Goal: Navigation & Orientation: Find specific page/section

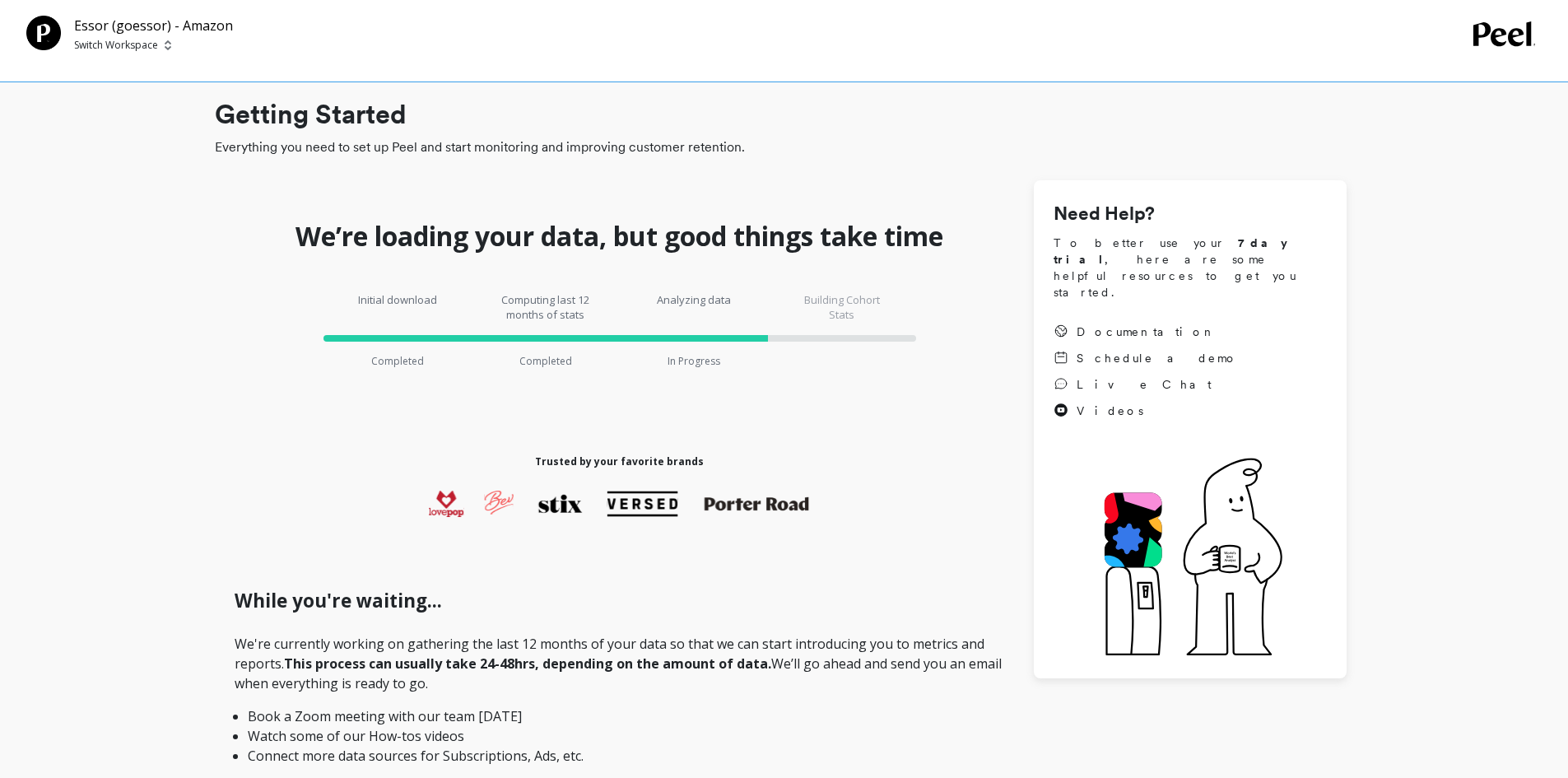
click at [121, 49] on div "Essor (goessor) - Amazon Switch Workspace" at bounding box center [784, 41] width 1568 height 82
click at [121, 44] on p "Switch Workspace" at bounding box center [116, 45] width 84 height 13
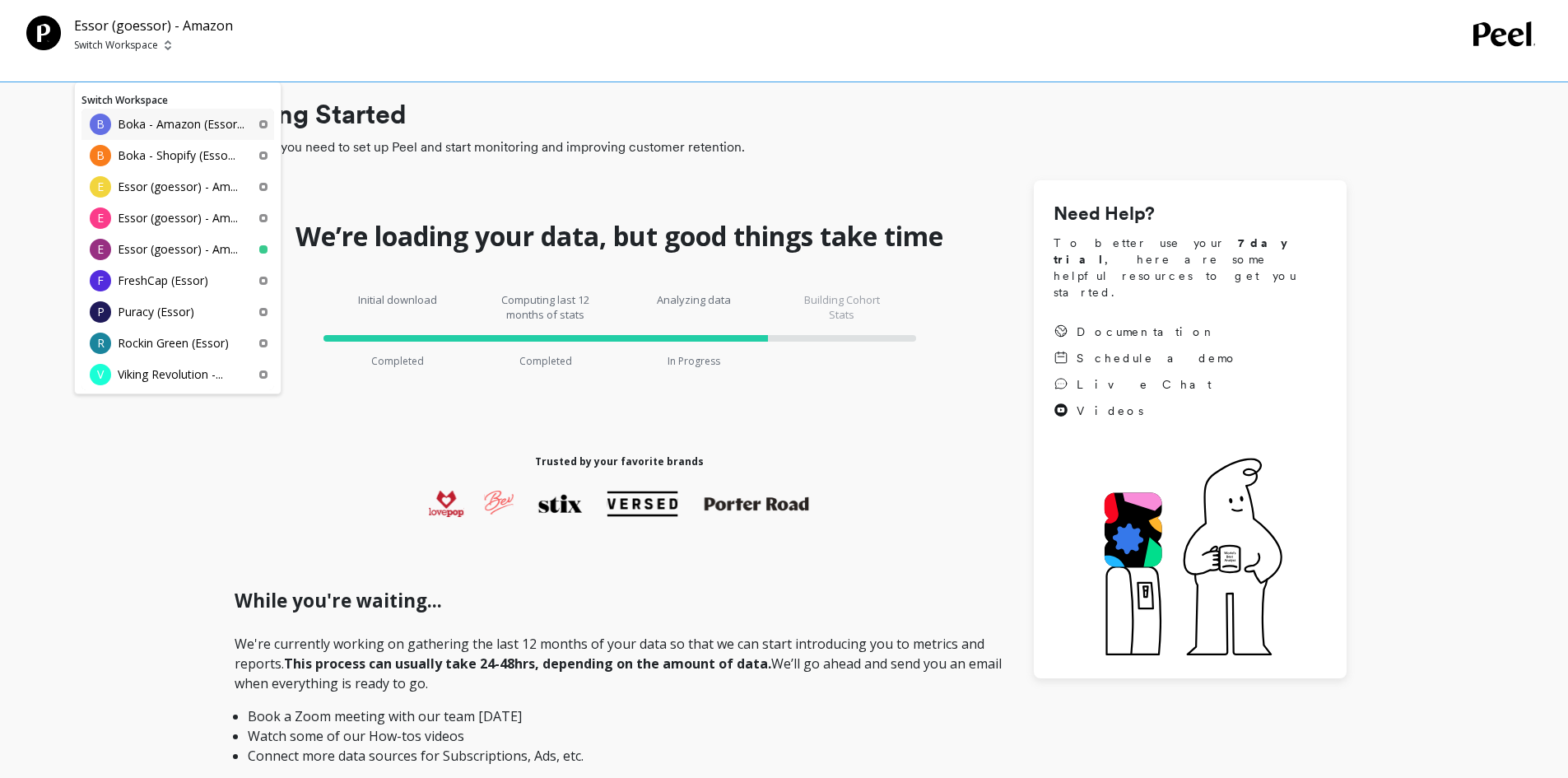
click at [158, 128] on p "Boka - Amazon (Essor..." at bounding box center [181, 124] width 127 height 17
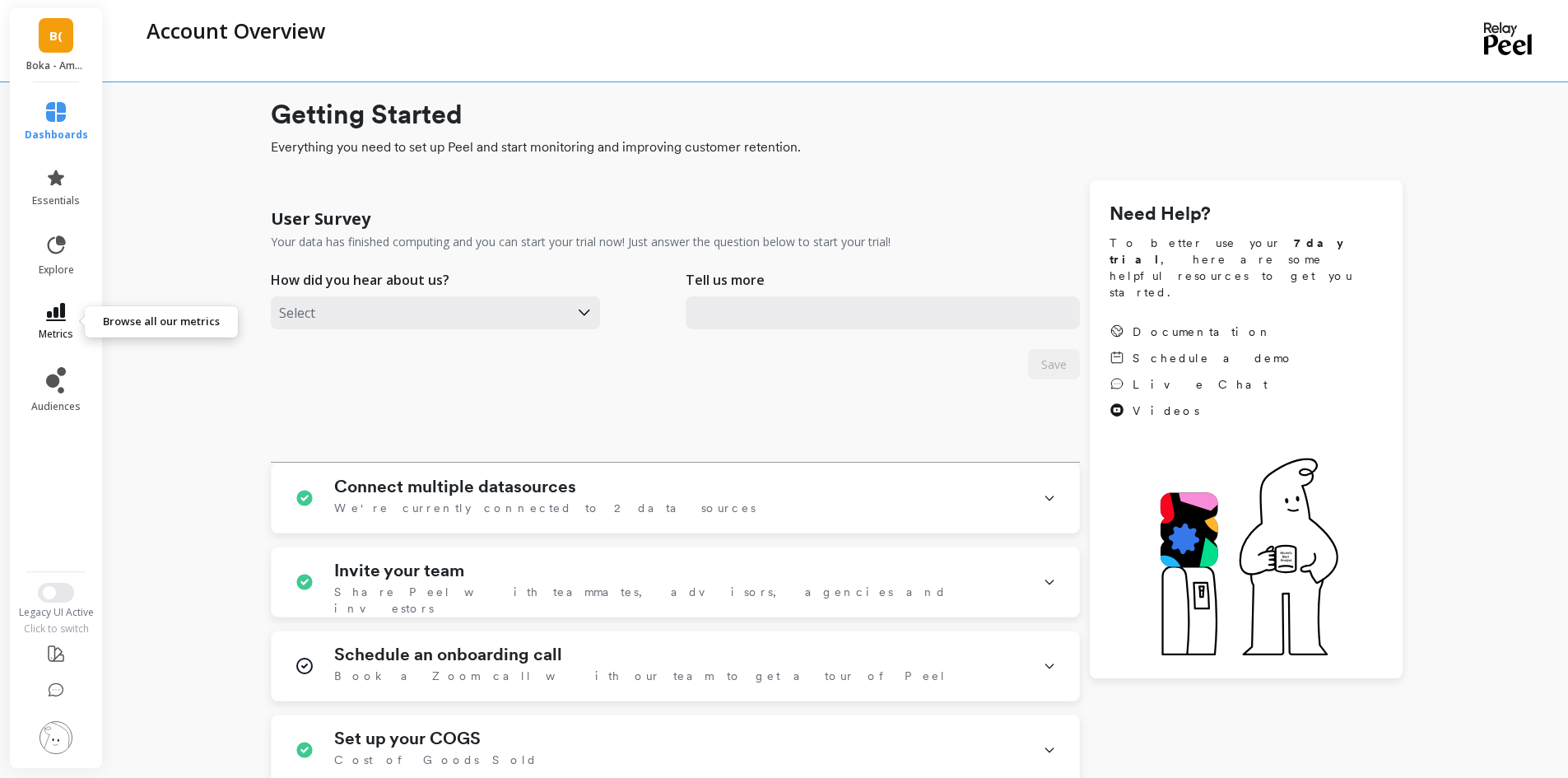
click at [57, 317] on icon at bounding box center [56, 312] width 19 height 19
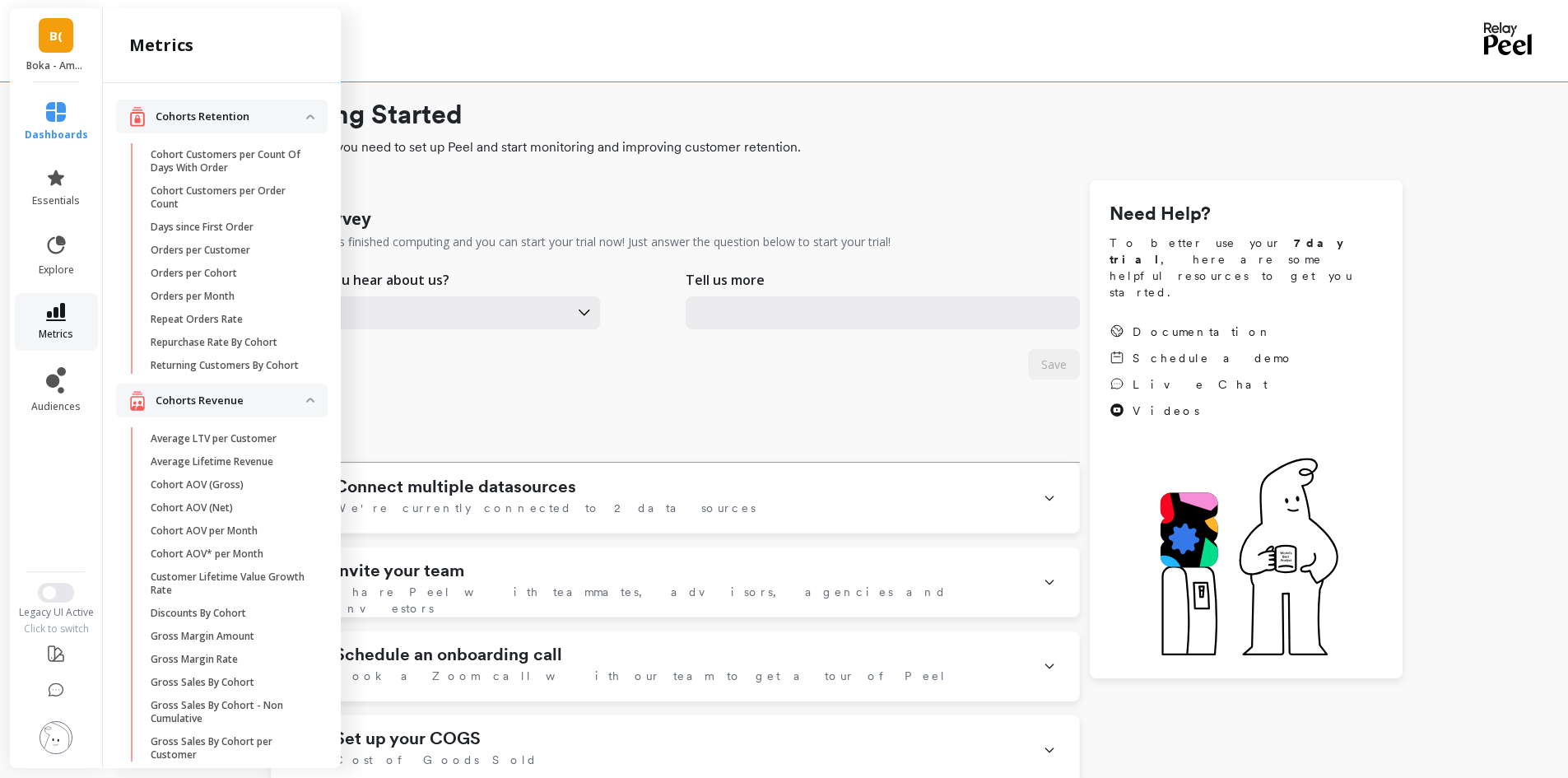
scroll to position [1207, 0]
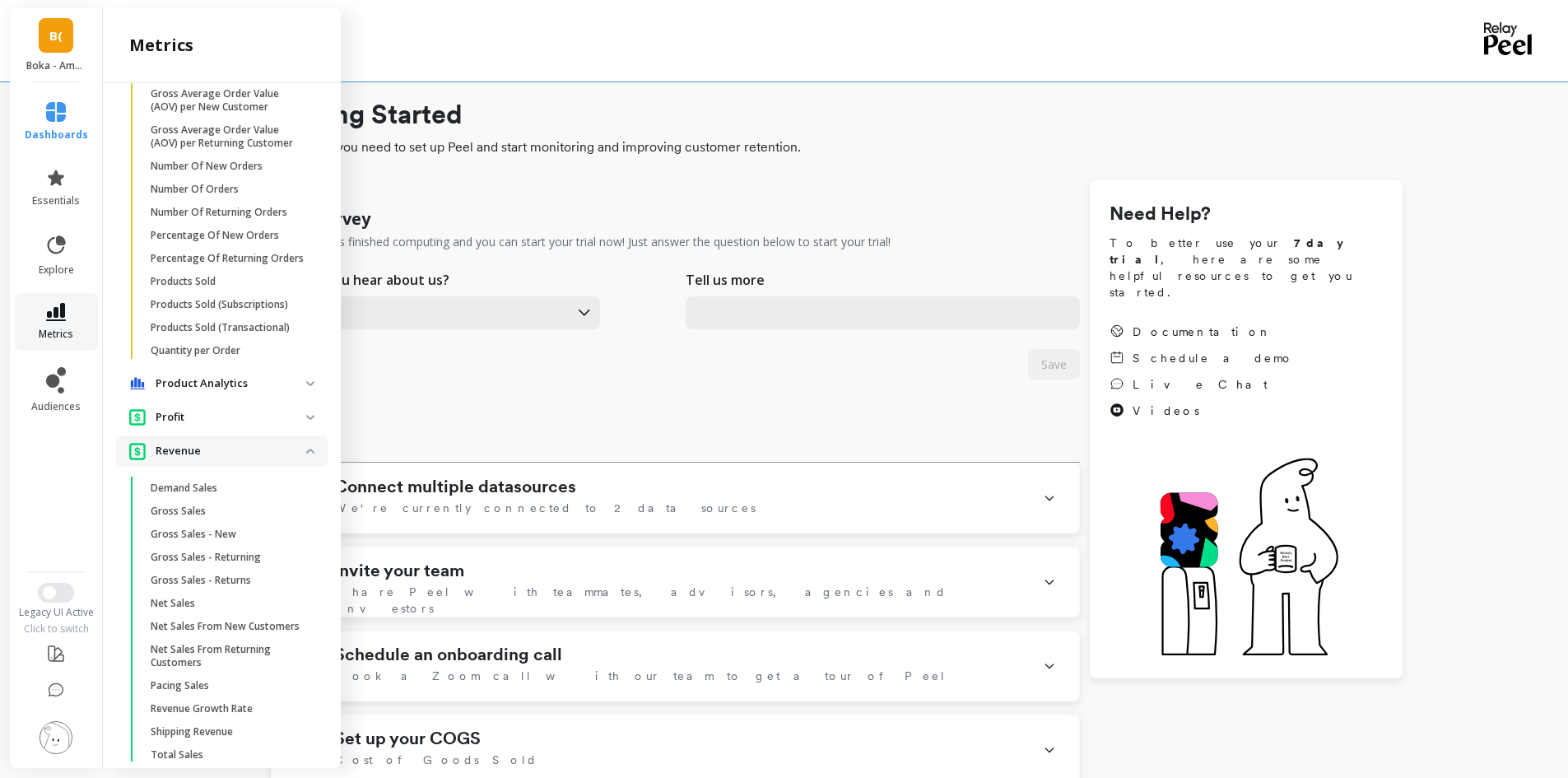
click at [57, 317] on icon at bounding box center [56, 312] width 19 height 19
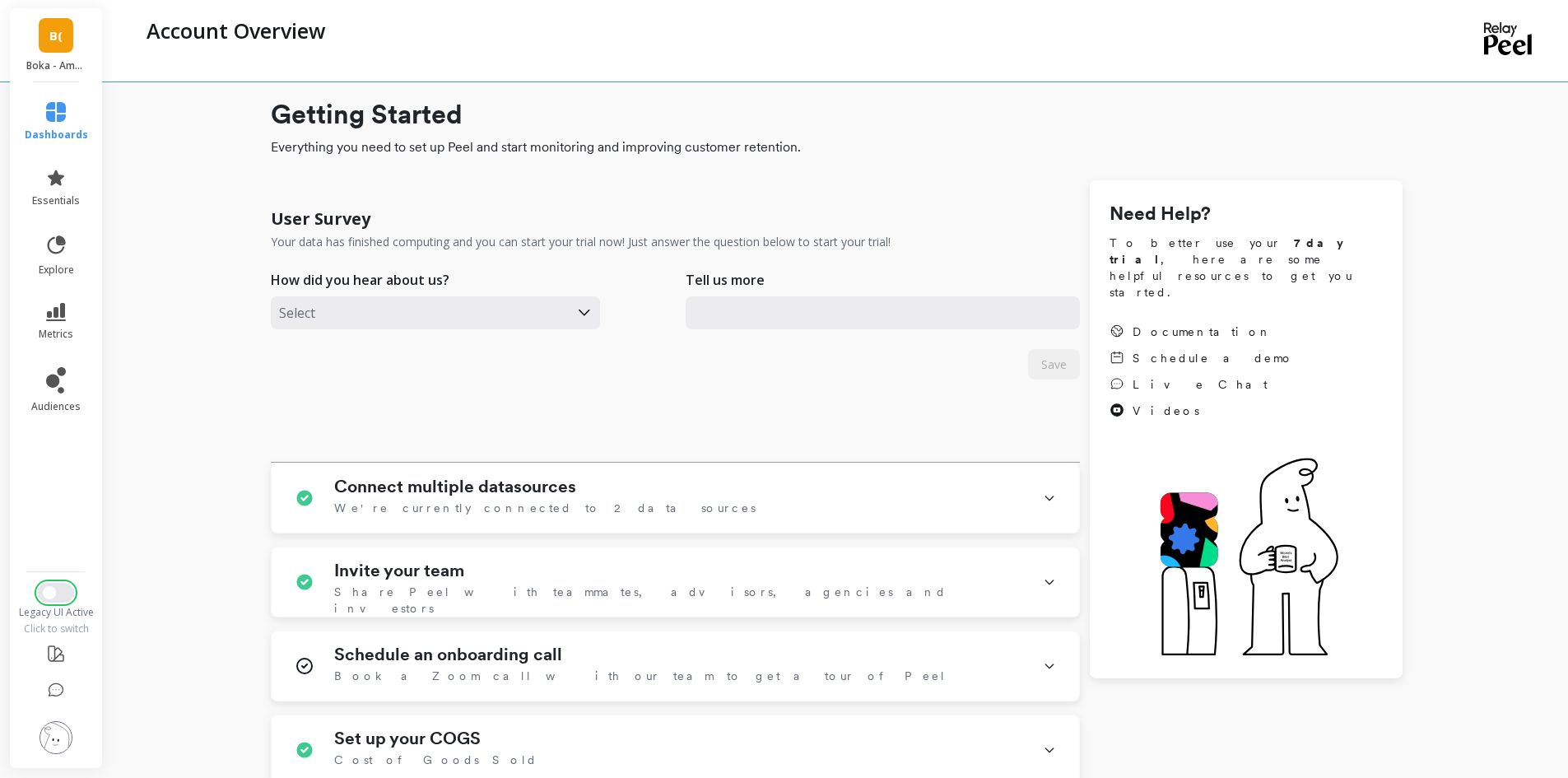
click at [49, 593] on span "Switch to New UI" at bounding box center [49, 593] width 13 height 13
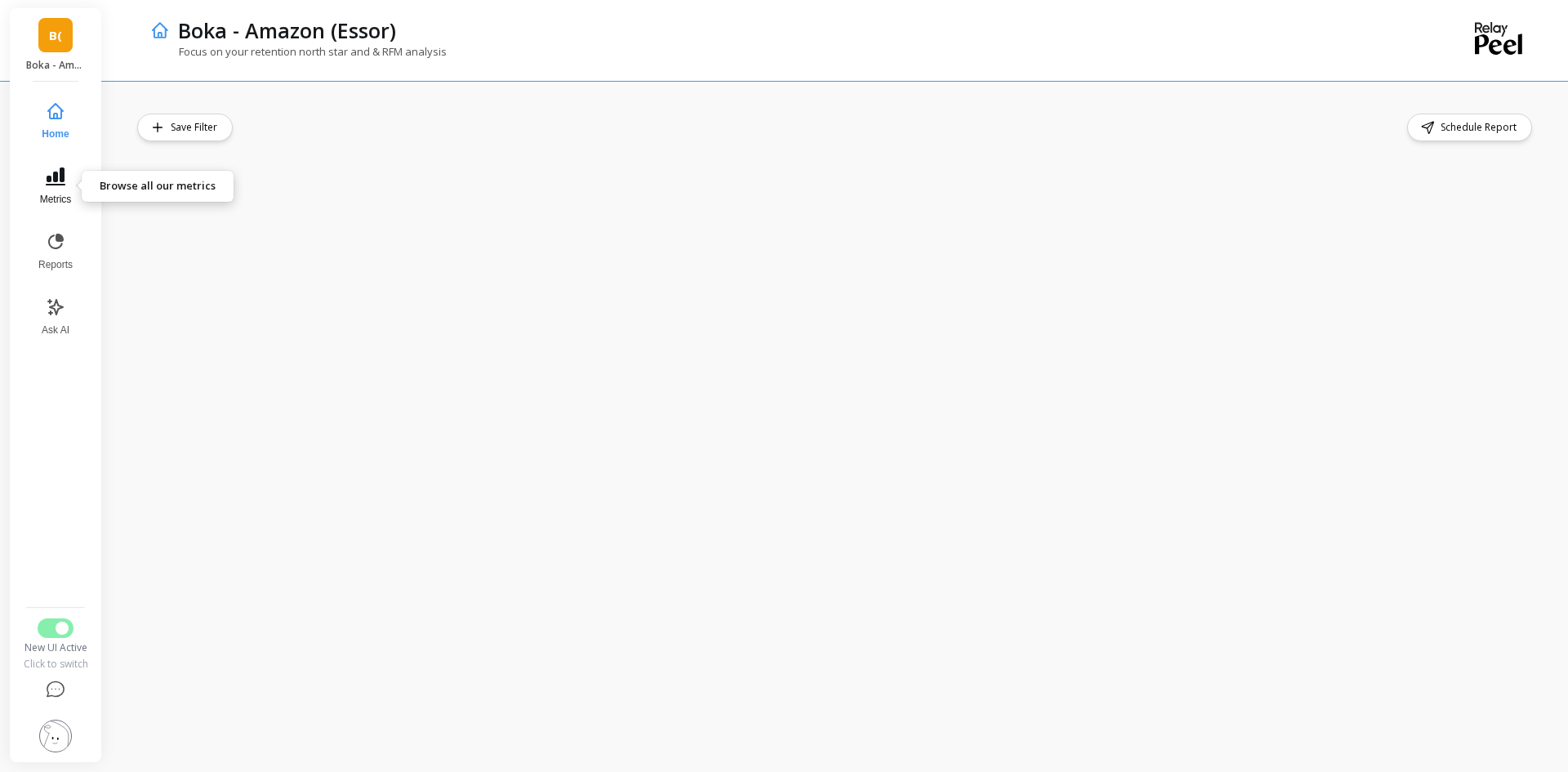
click at [54, 182] on icon at bounding box center [55, 176] width 19 height 18
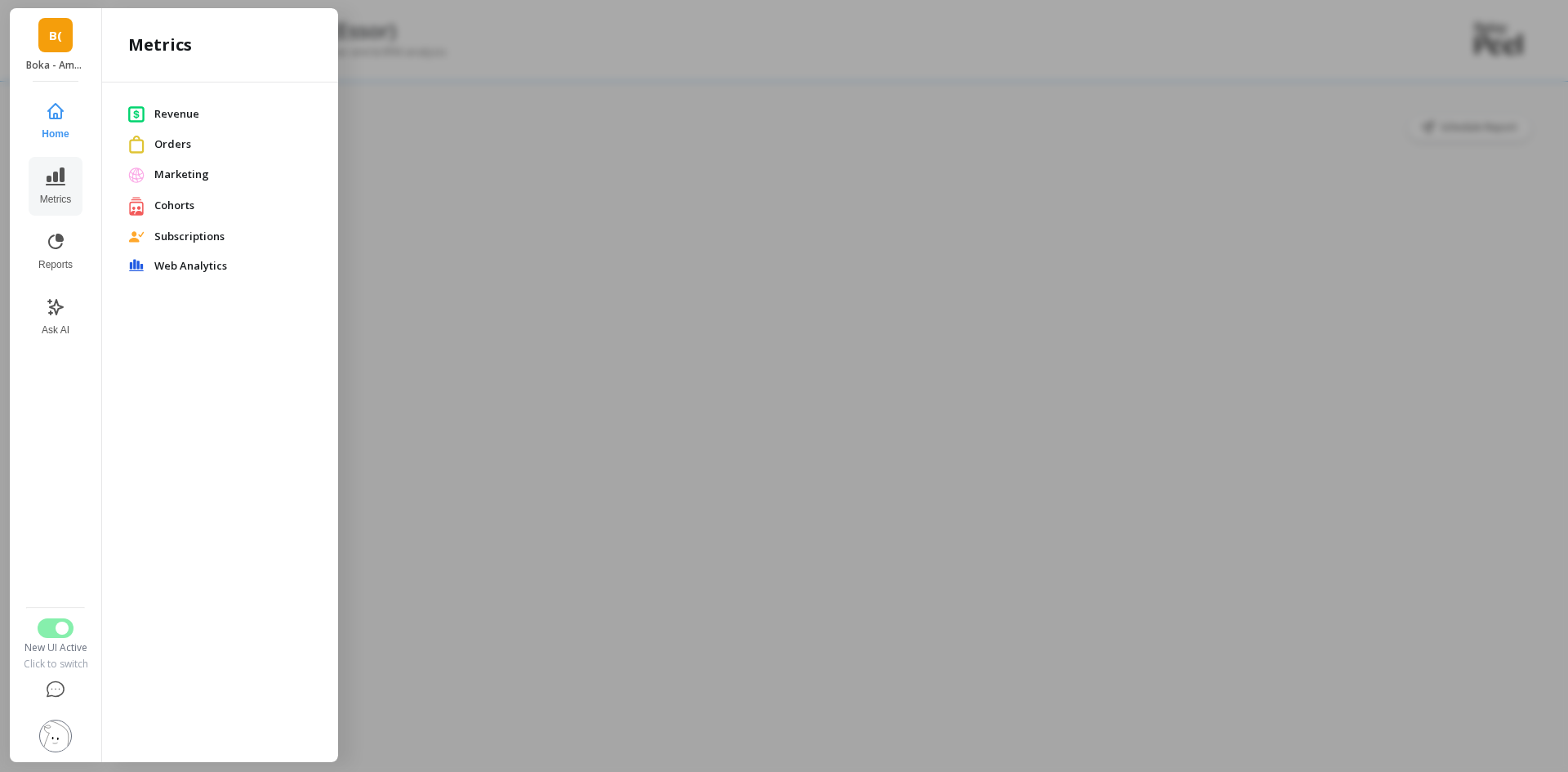
click at [188, 117] on span "Revenue" at bounding box center [233, 114] width 158 height 17
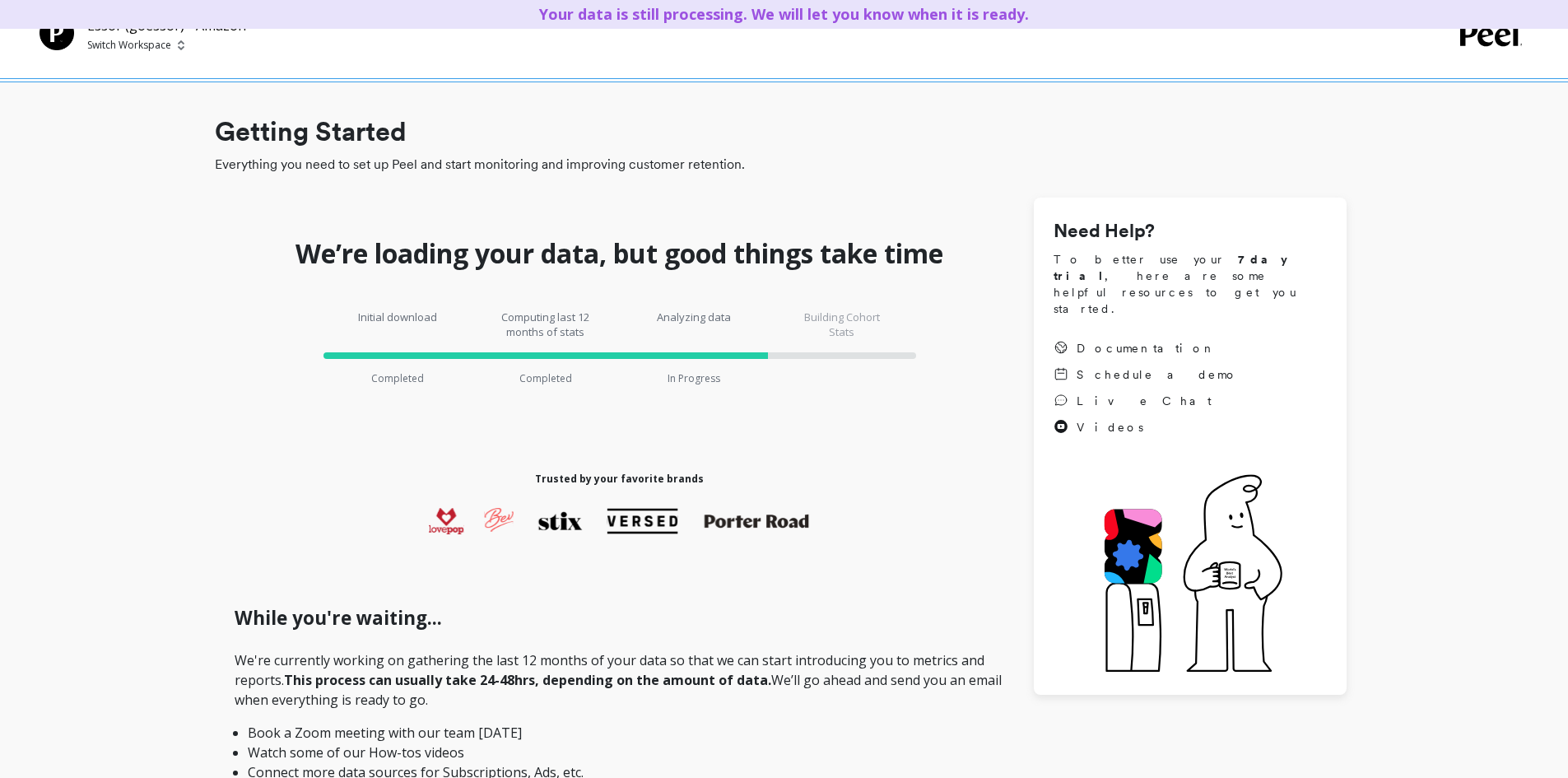
click at [144, 43] on p "Switch Workspace" at bounding box center [129, 45] width 84 height 13
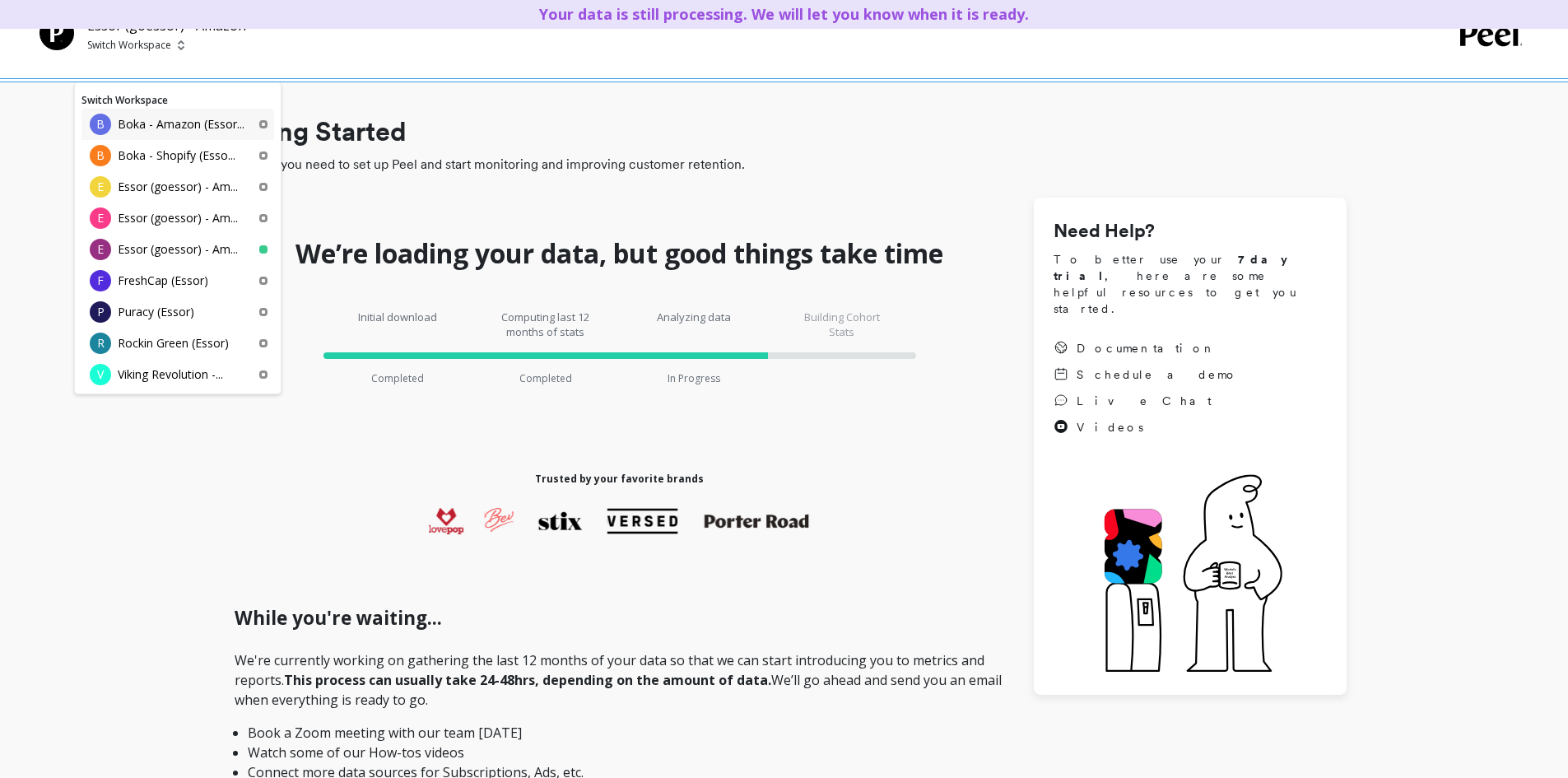
click at [152, 135] on div "B Boka - Amazon (Essor..." at bounding box center [178, 124] width 193 height 31
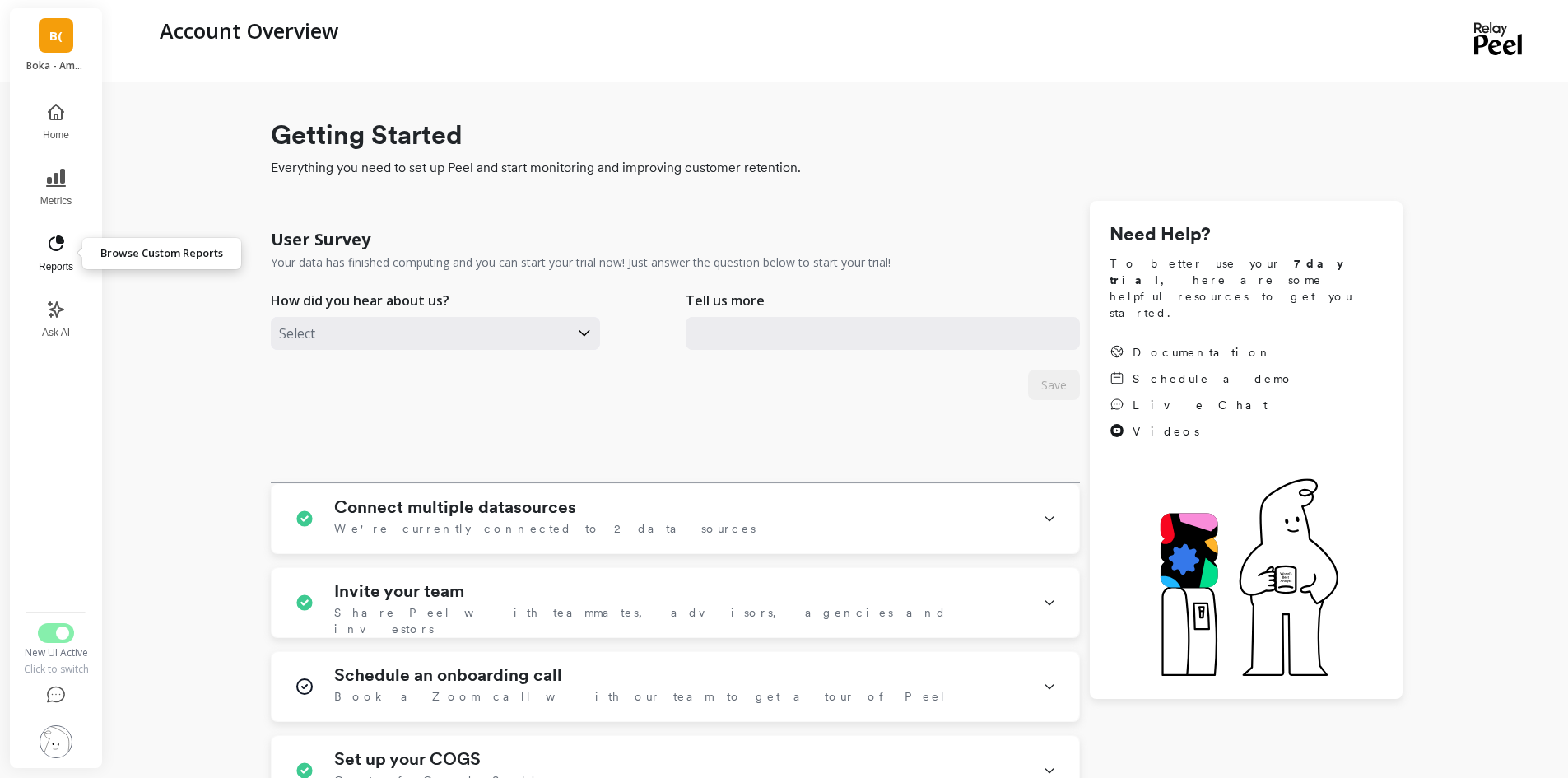
click at [48, 248] on icon at bounding box center [56, 244] width 19 height 19
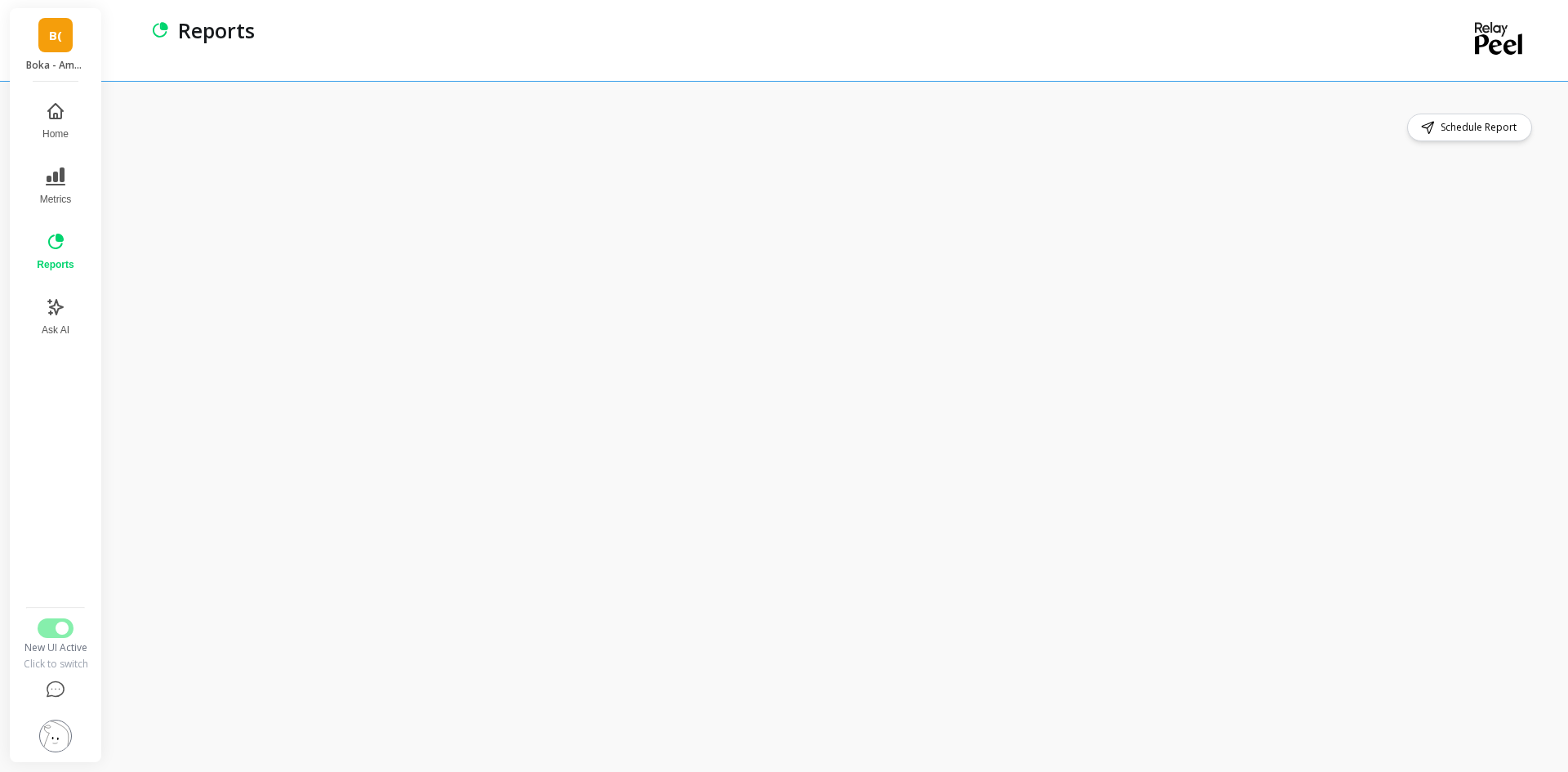
click at [111, 539] on div "Schedule Report" at bounding box center [840, 426] width 1458 height 691
click at [111, 541] on div "Schedule Report" at bounding box center [840, 426] width 1458 height 691
click at [118, 551] on div "Schedule Report" at bounding box center [840, 426] width 1458 height 691
click at [1269, 81] on div "Schedule Report" at bounding box center [840, 426] width 1458 height 691
click at [131, 400] on div "Schedule Report" at bounding box center [840, 426] width 1458 height 691
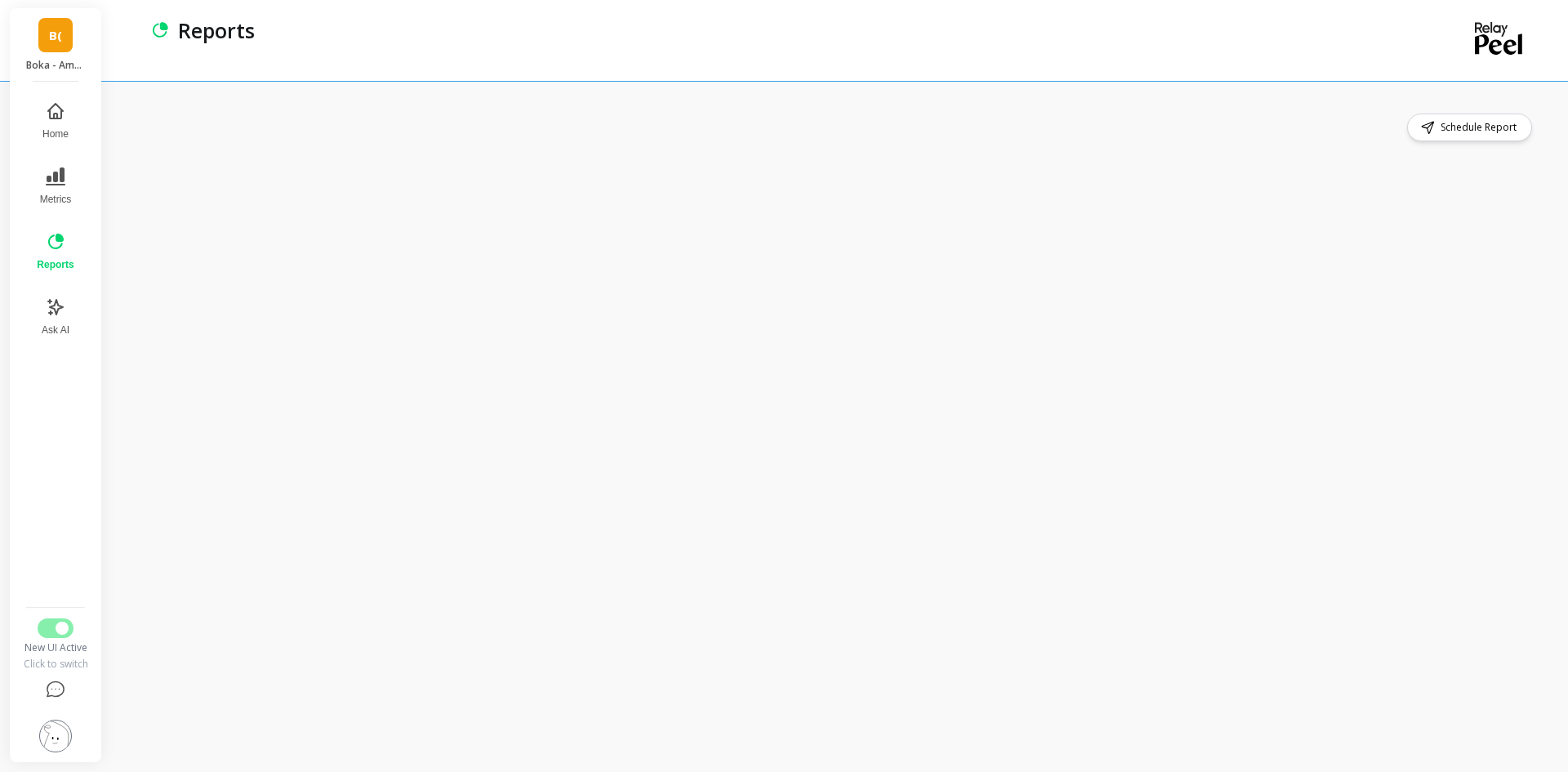
click at [123, 549] on div "Schedule Report" at bounding box center [840, 426] width 1458 height 691
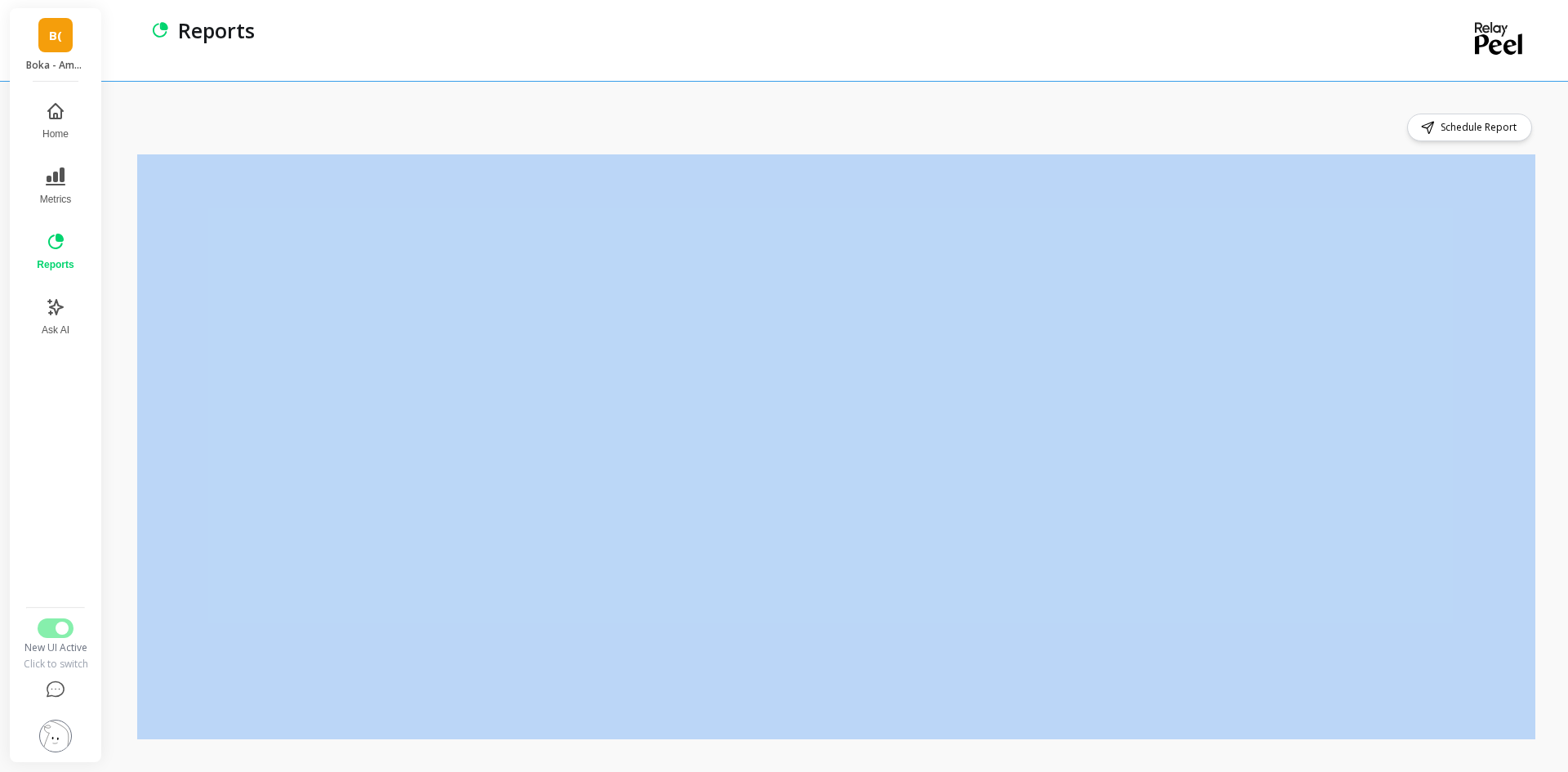
click at [123, 549] on div "Schedule Report" at bounding box center [840, 426] width 1458 height 691
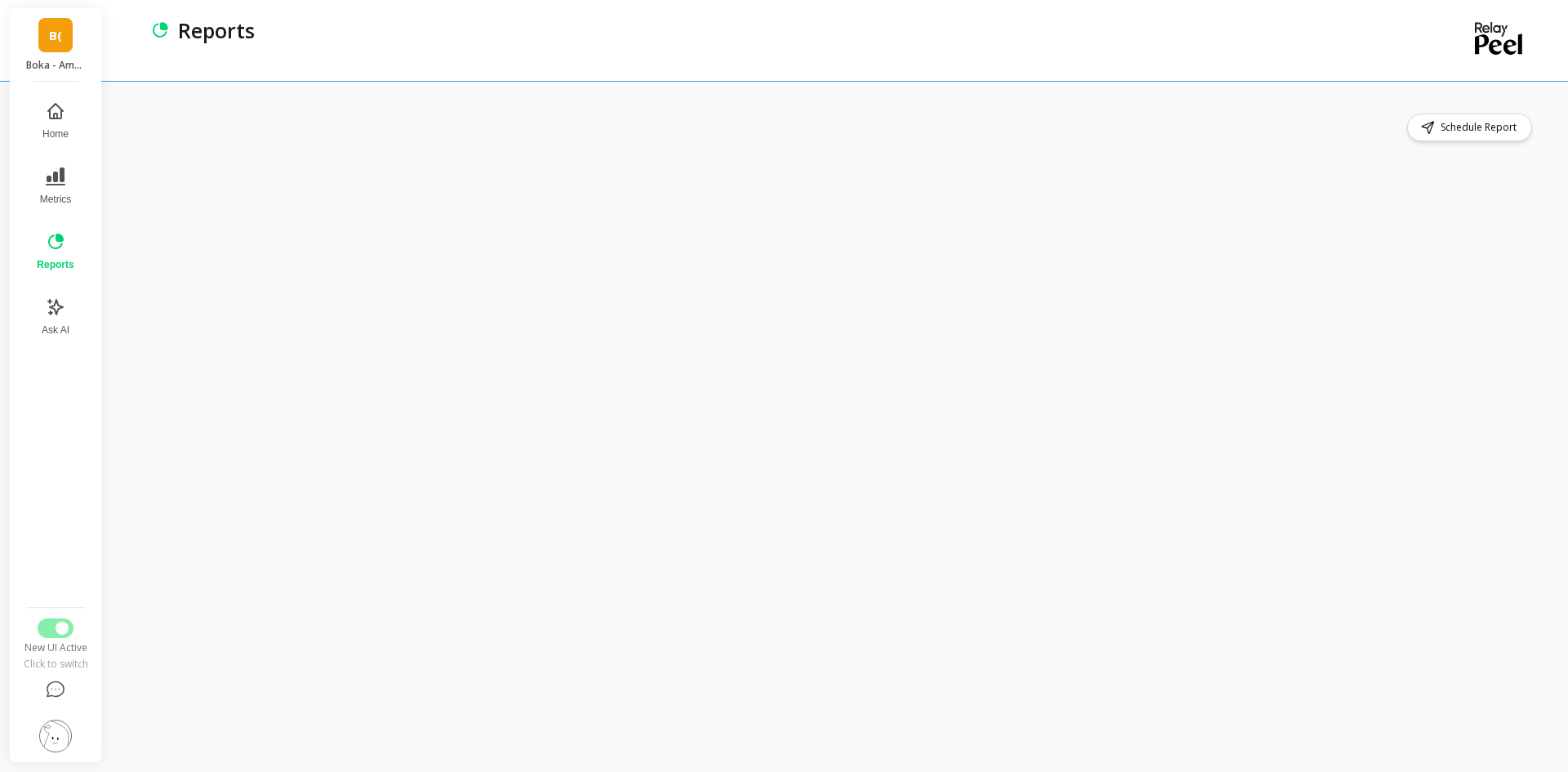
click at [1537, 541] on div "Schedule Report" at bounding box center [840, 426] width 1458 height 691
click at [1550, 488] on div "Schedule Report" at bounding box center [840, 426] width 1458 height 691
click at [124, 587] on div "Schedule Report" at bounding box center [840, 426] width 1458 height 691
click at [123, 366] on div "Schedule Report" at bounding box center [840, 426] width 1458 height 691
click at [137, 511] on div "Schedule Report" at bounding box center [840, 426] width 1458 height 691
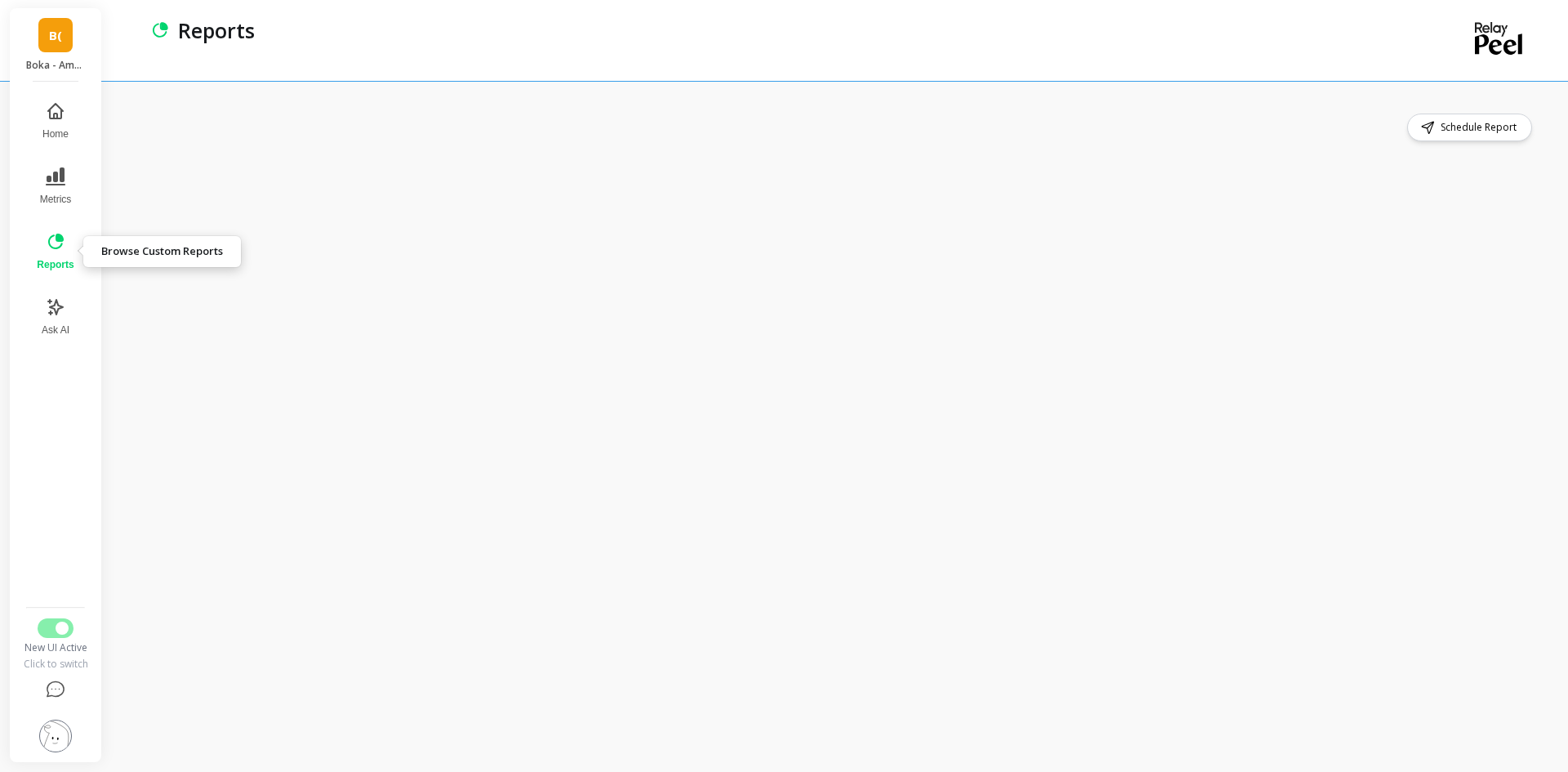
click at [57, 251] on button "Reports" at bounding box center [55, 251] width 56 height 59
click at [51, 189] on button "Metrics" at bounding box center [55, 186] width 56 height 59
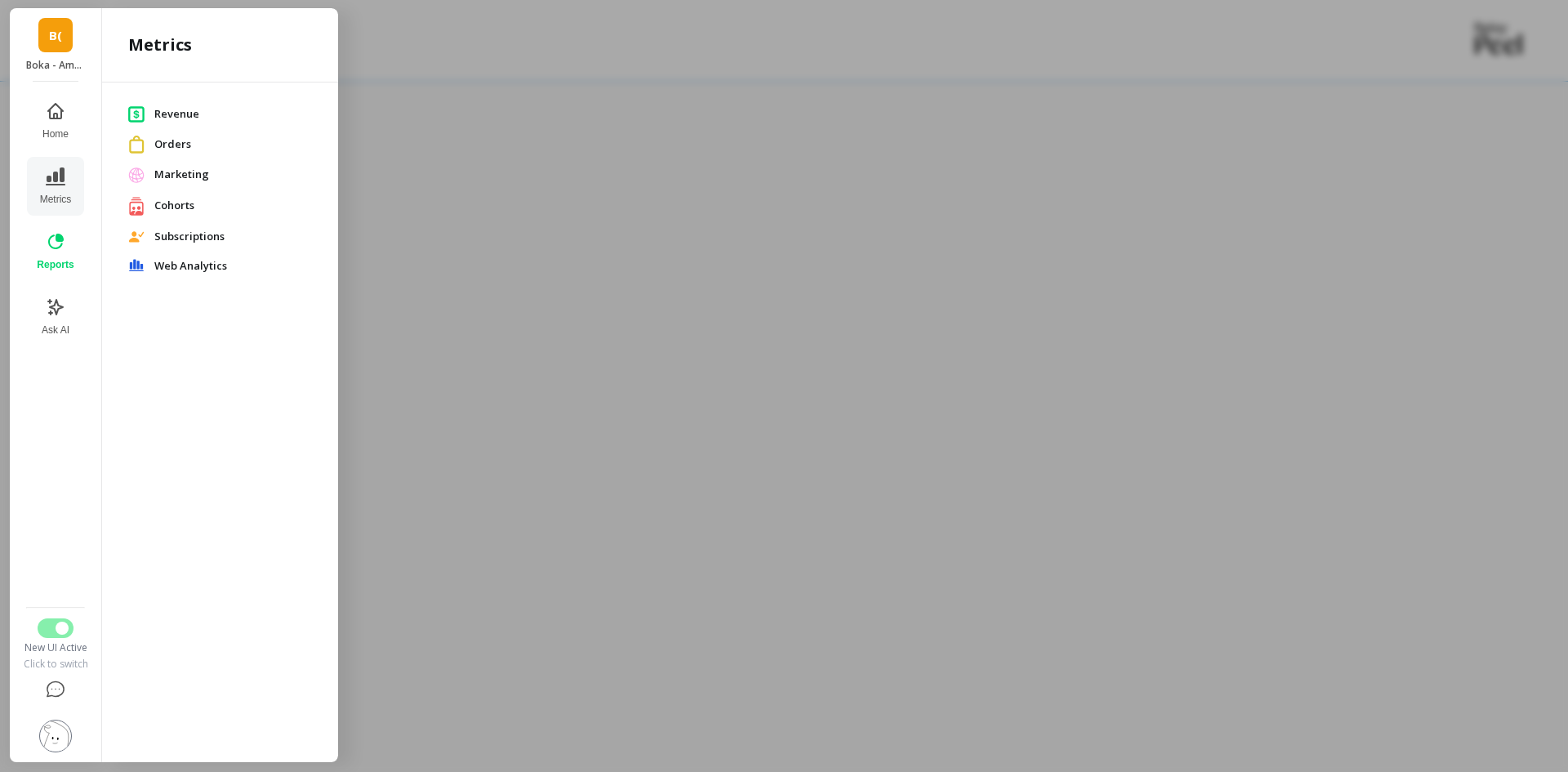
click at [175, 120] on span "Revenue" at bounding box center [233, 114] width 158 height 17
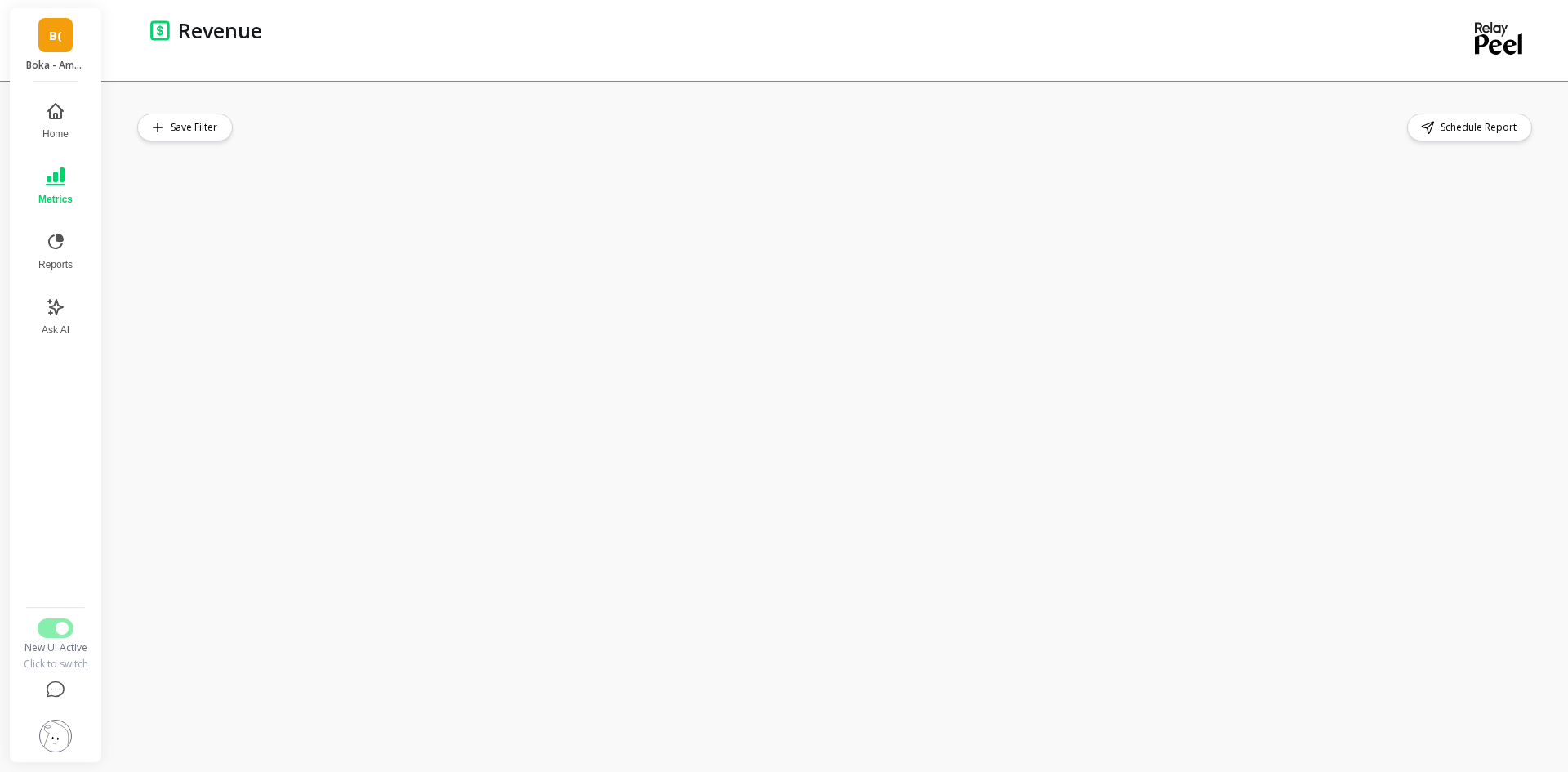
click at [1558, 534] on div "Save Filter Schedule Report" at bounding box center [840, 426] width 1458 height 691
click at [1544, 278] on div "Save Filter Schedule Report" at bounding box center [840, 426] width 1458 height 691
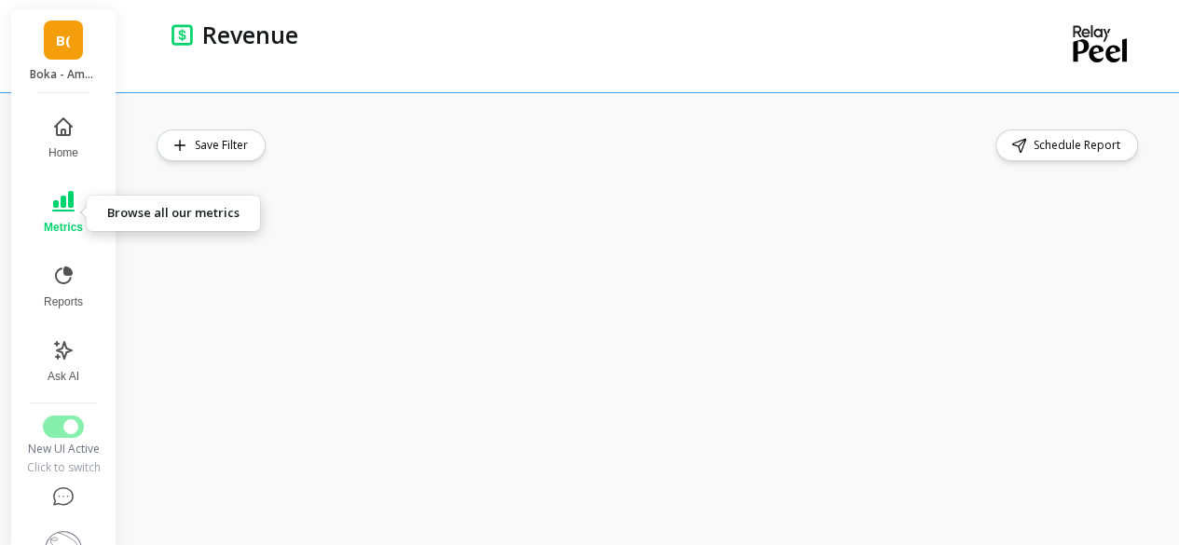
click at [52, 212] on icon at bounding box center [63, 201] width 22 height 22
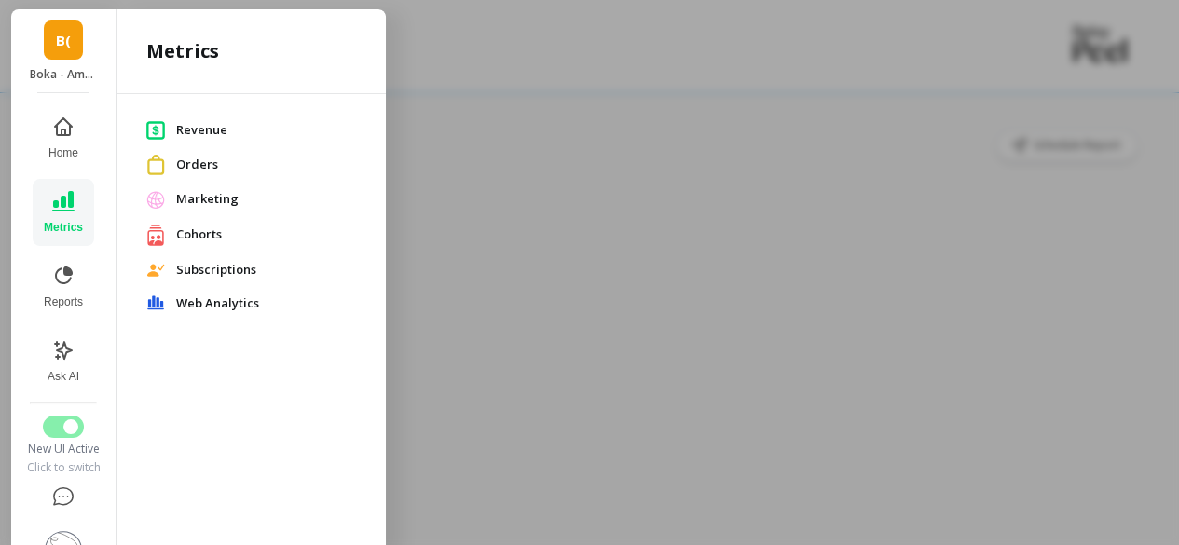
click at [209, 166] on span "Orders" at bounding box center [266, 165] width 180 height 19
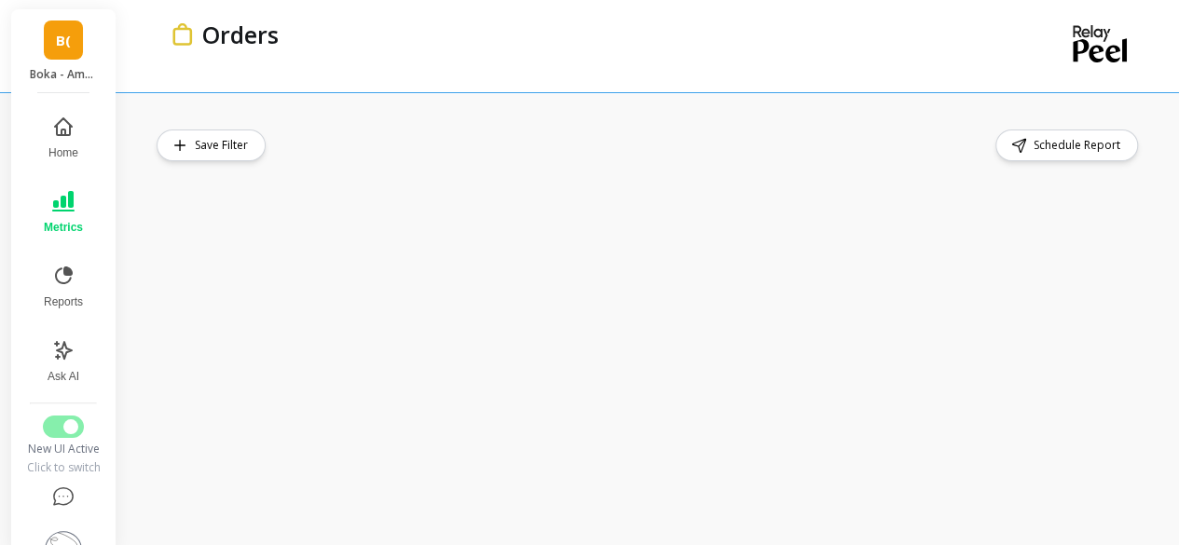
click at [1161, 305] on div "Save Filter Schedule Report" at bounding box center [653, 328] width 1052 height 472
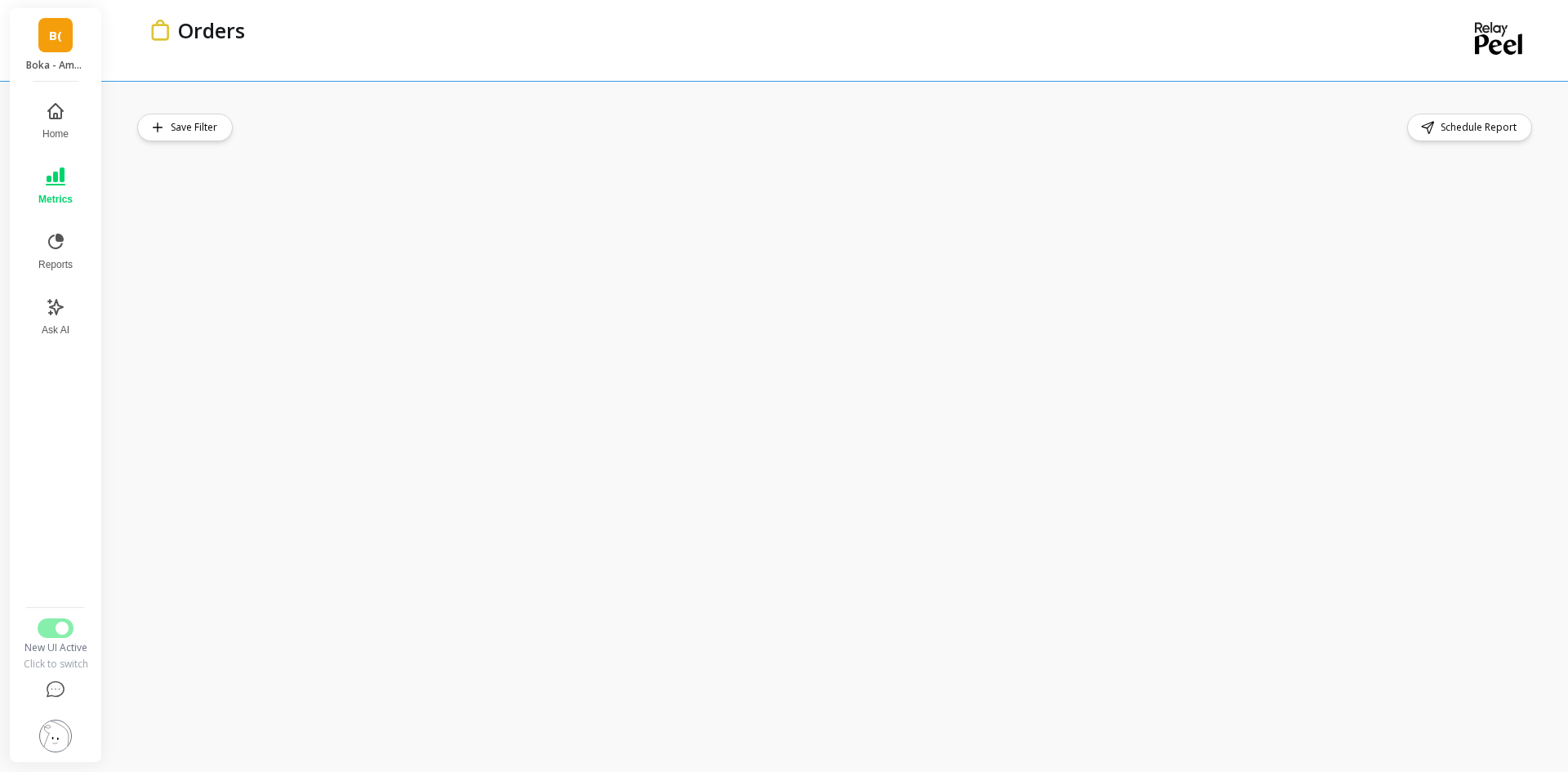
click at [922, 138] on div "Save Filter Schedule Report" at bounding box center [836, 128] width 1398 height 28
click at [746, 127] on div "Save Filter Schedule Report" at bounding box center [836, 128] width 1398 height 28
click at [62, 186] on icon at bounding box center [55, 176] width 19 height 18
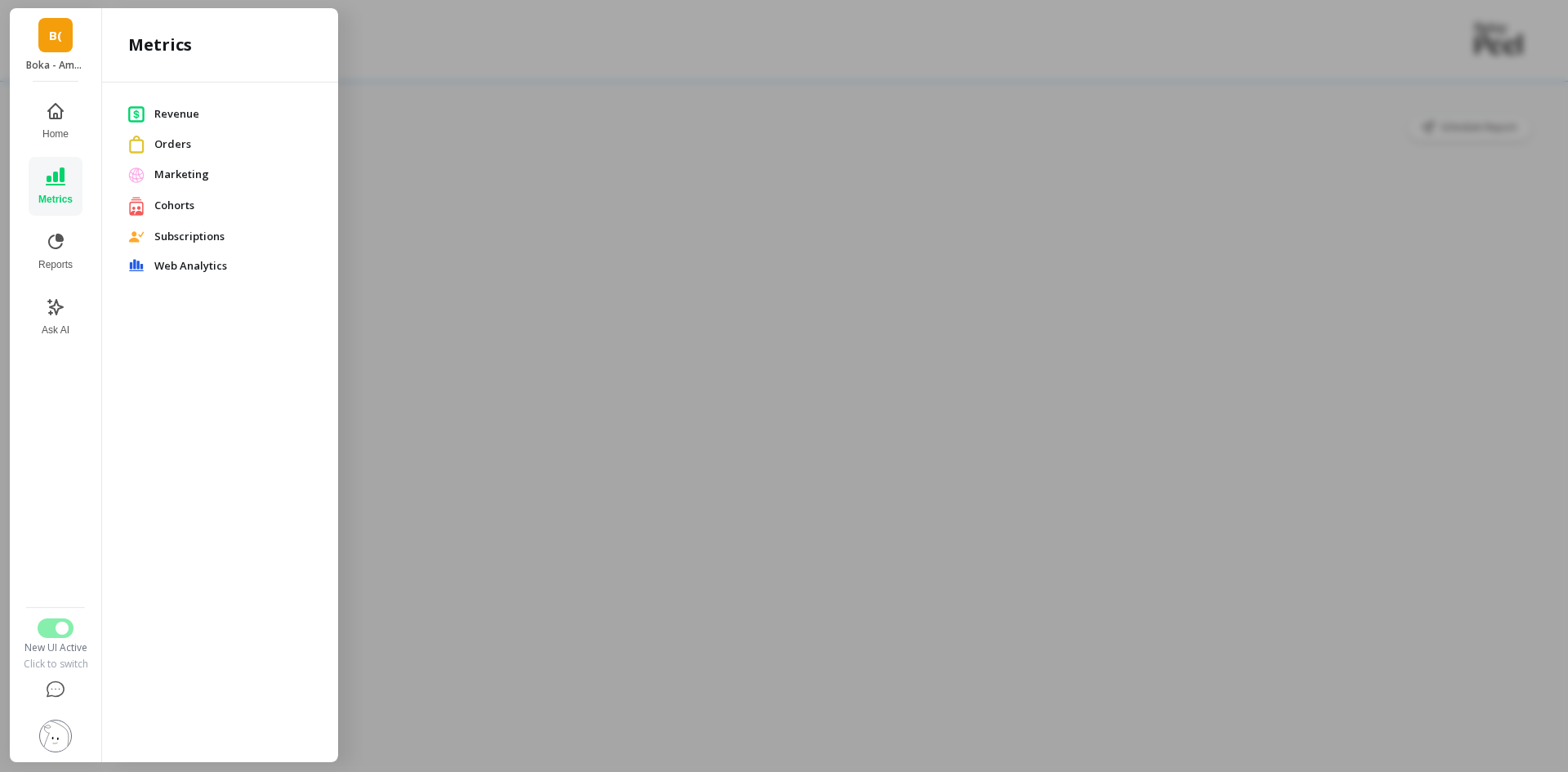
click at [191, 117] on span "Revenue" at bounding box center [233, 114] width 158 height 17
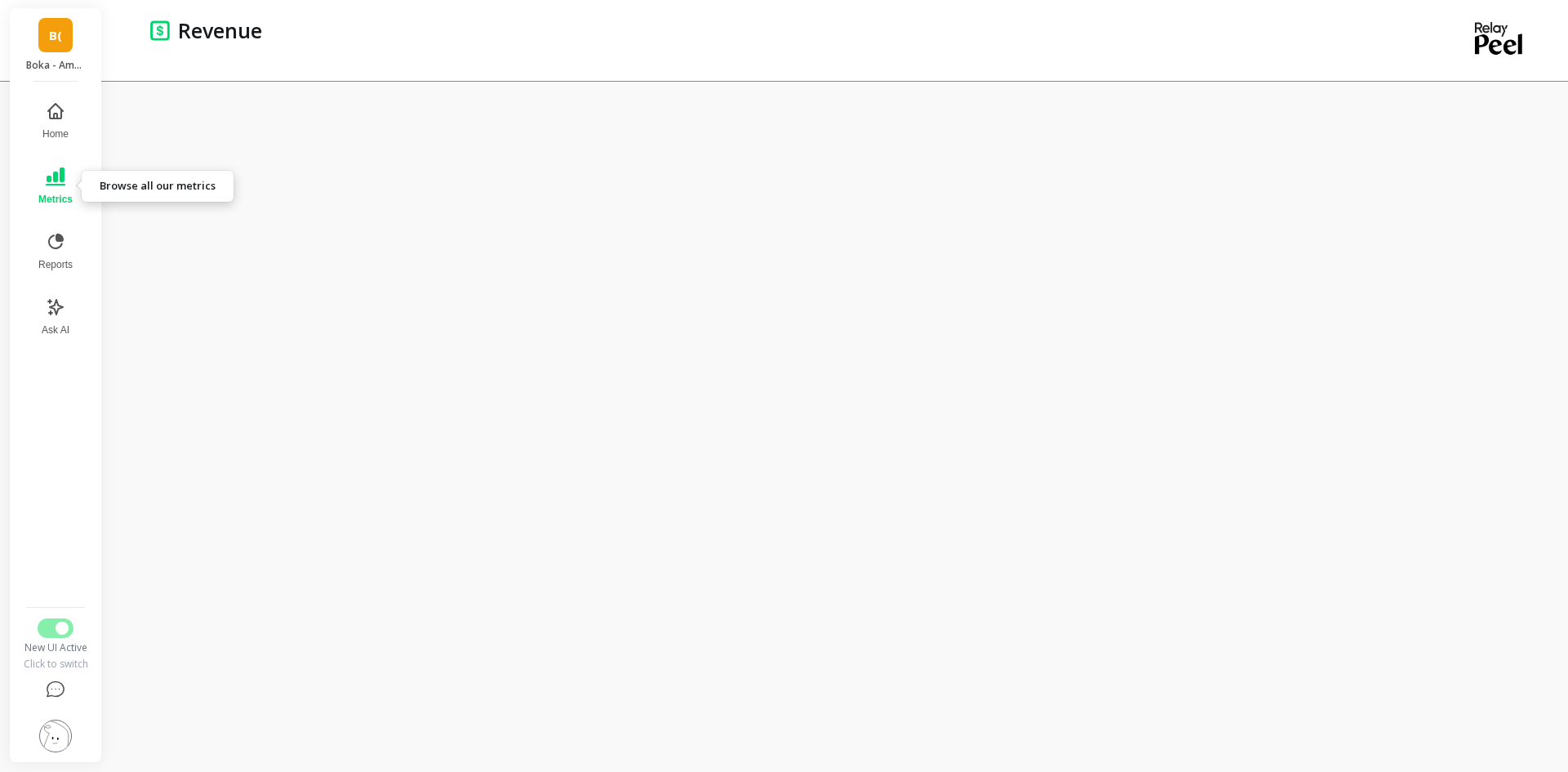
click at [53, 178] on icon at bounding box center [55, 176] width 19 height 19
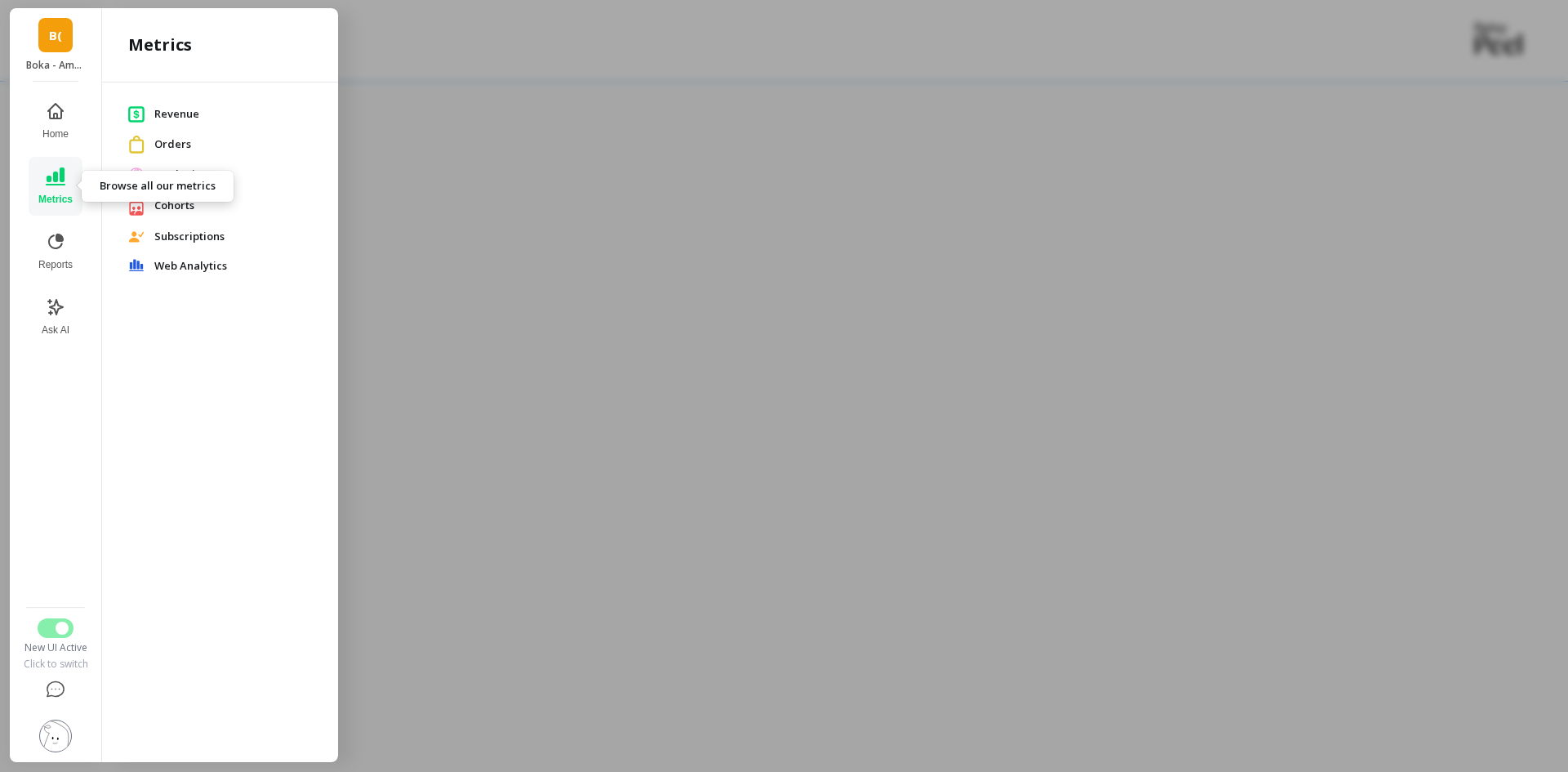
click at [53, 178] on icon at bounding box center [55, 176] width 19 height 19
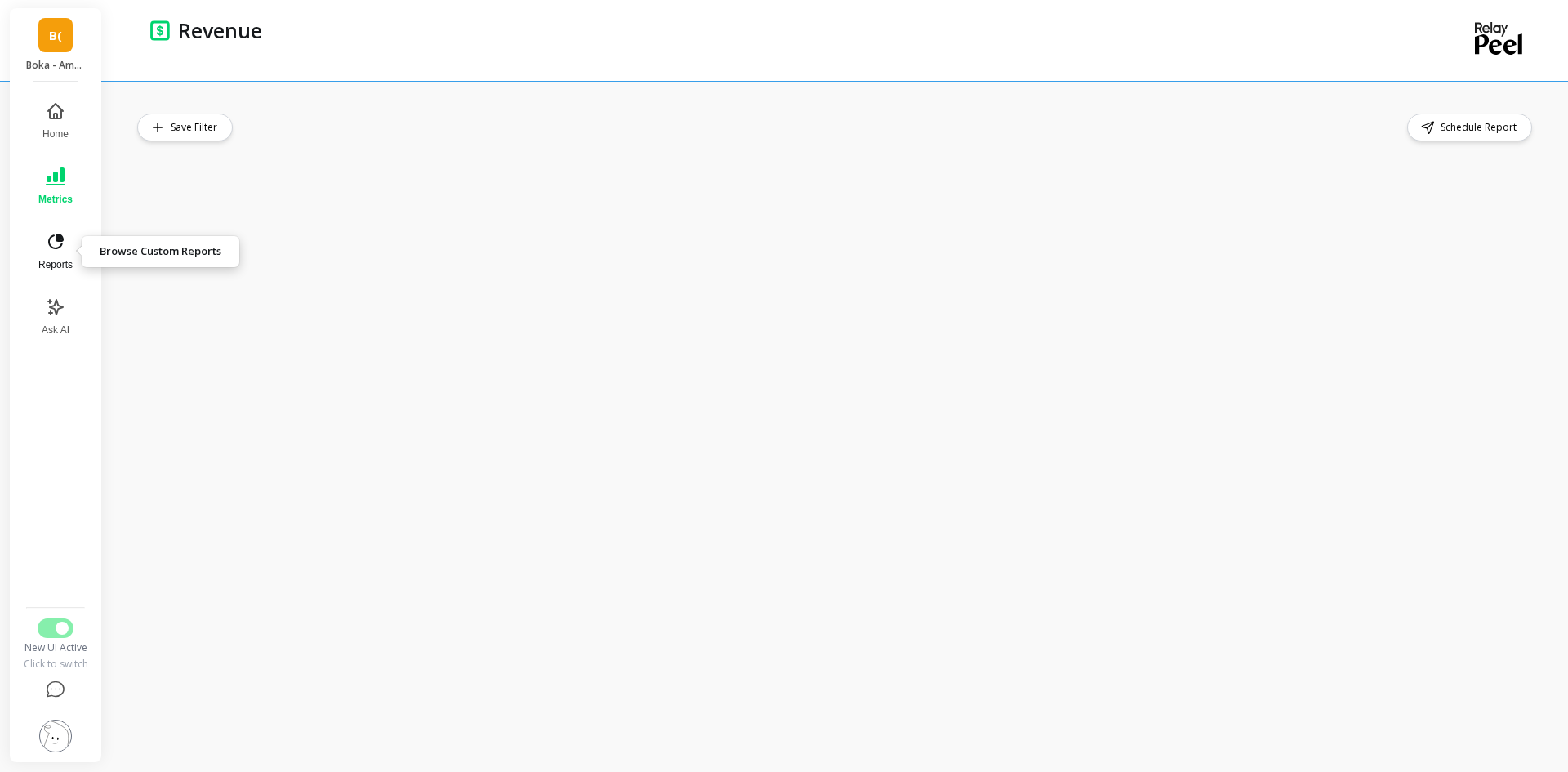
click at [48, 244] on icon at bounding box center [55, 242] width 19 height 19
click at [51, 237] on icon at bounding box center [56, 242] width 16 height 16
click at [58, 246] on icon at bounding box center [55, 242] width 19 height 19
click at [60, 261] on span "Reports" at bounding box center [55, 264] width 37 height 13
